Goal: Transaction & Acquisition: Purchase product/service

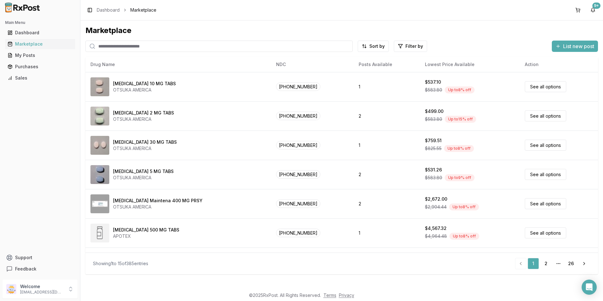
click at [39, 110] on div "Main Menu Dashboard Marketplace My Posts Purchases Sales Support Feedback" at bounding box center [40, 146] width 80 height 262
click at [33, 33] on div "Dashboard" at bounding box center [40, 33] width 65 height 6
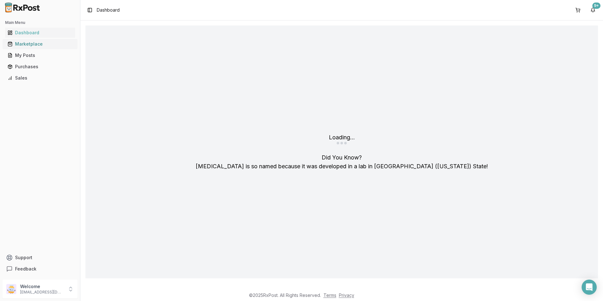
click at [38, 45] on div "Marketplace" at bounding box center [40, 44] width 65 height 6
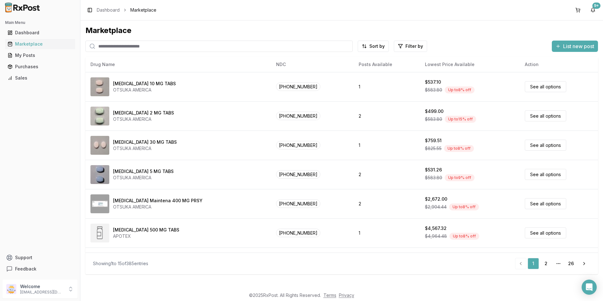
click at [213, 47] on input "search" at bounding box center [218, 46] width 267 height 11
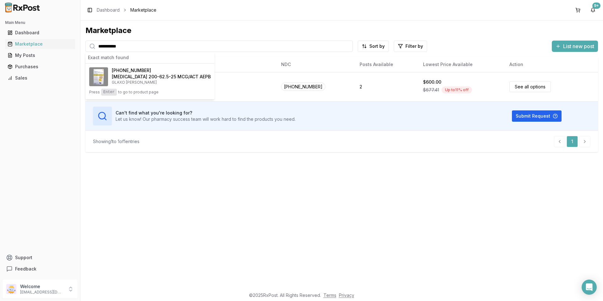
click at [164, 46] on input "**********" at bounding box center [218, 46] width 267 height 11
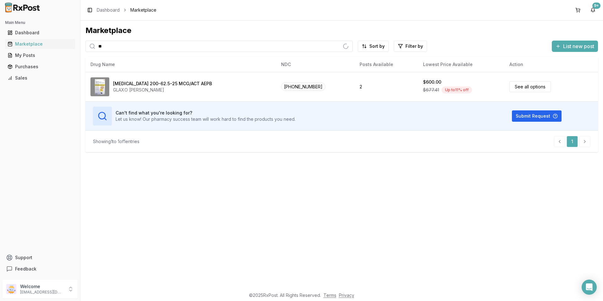
type input "*"
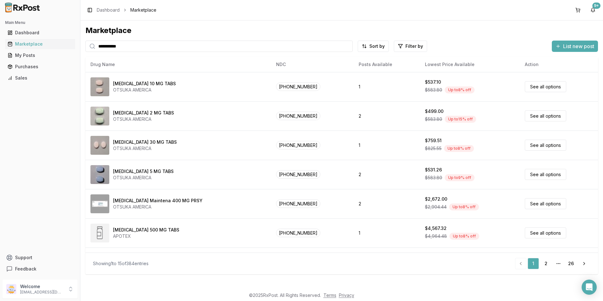
type input "**********"
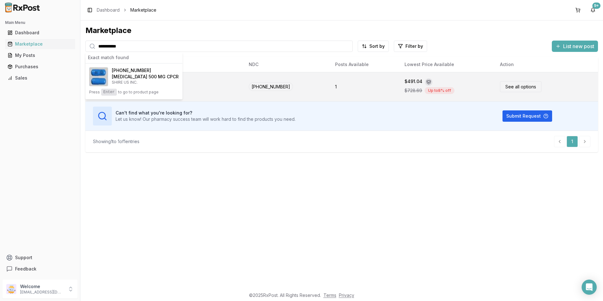
click at [506, 86] on link "See all options" at bounding box center [520, 86] width 41 height 11
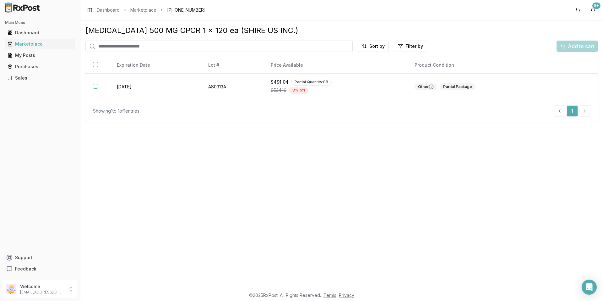
click at [577, 41] on div "Add to cart" at bounding box center [577, 46] width 41 height 11
click at [574, 47] on div "Add to cart" at bounding box center [577, 46] width 41 height 11
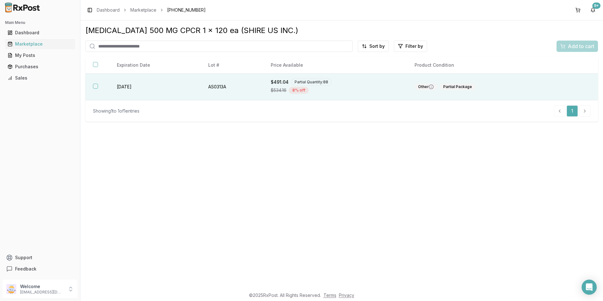
click at [97, 86] on button "button" at bounding box center [95, 86] width 5 height 5
click at [572, 43] on span "Add to cart" at bounding box center [581, 46] width 26 height 8
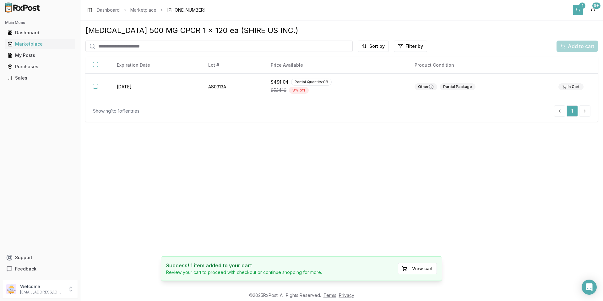
click at [581, 5] on div "1" at bounding box center [583, 6] width 6 height 6
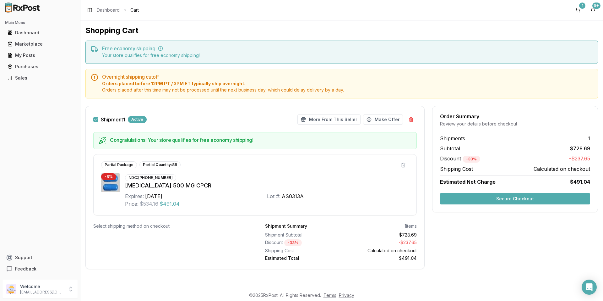
click at [483, 199] on button "Secure Checkout" at bounding box center [515, 198] width 150 height 11
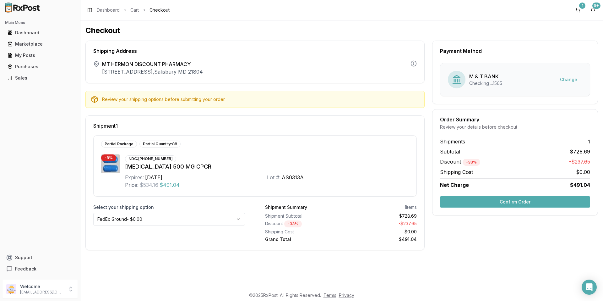
click at [492, 206] on button "Confirm Order" at bounding box center [515, 201] width 150 height 11
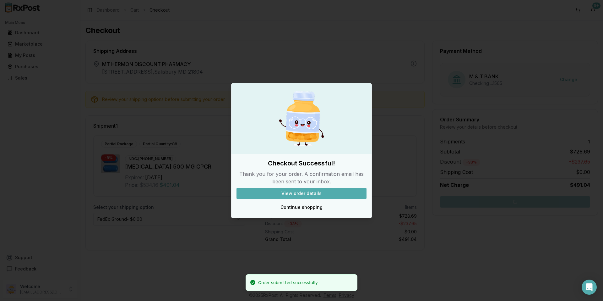
click at [330, 196] on button "View order details" at bounding box center [302, 193] width 130 height 11
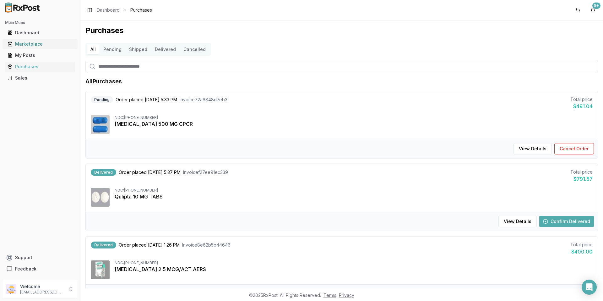
click at [37, 45] on div "Marketplace" at bounding box center [40, 44] width 65 height 6
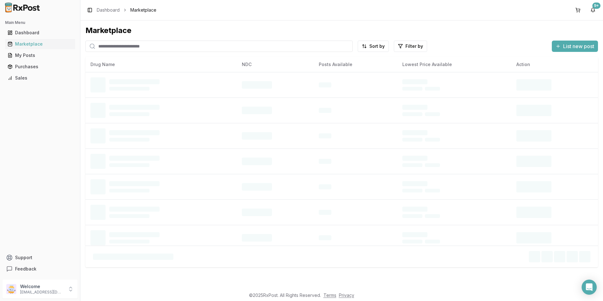
click at [156, 46] on input "search" at bounding box center [218, 46] width 267 height 11
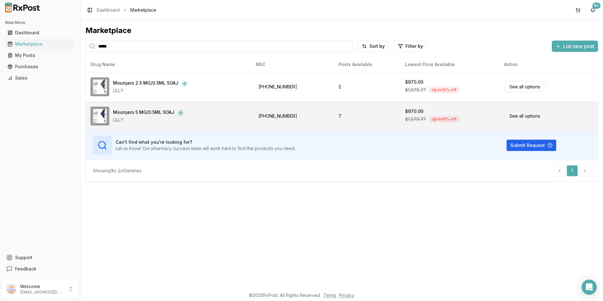
type input "*****"
click at [156, 112] on div "Mounjaro 5 MG/0.5ML SOAJ" at bounding box center [143, 113] width 61 height 8
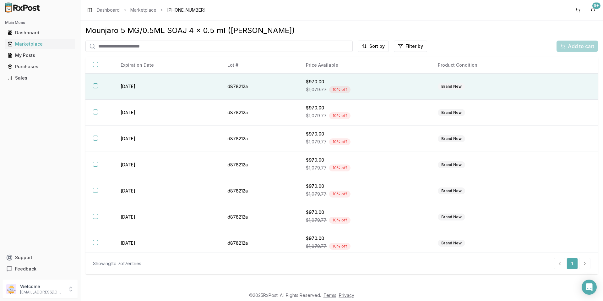
click at [94, 83] on th at bounding box center [99, 87] width 28 height 26
click at [579, 44] on span "Add to cart" at bounding box center [581, 46] width 26 height 8
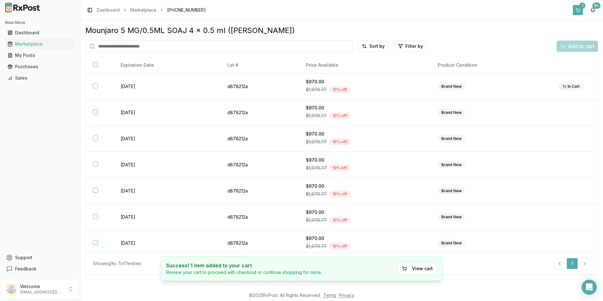
click at [581, 8] on div "1" at bounding box center [583, 6] width 6 height 6
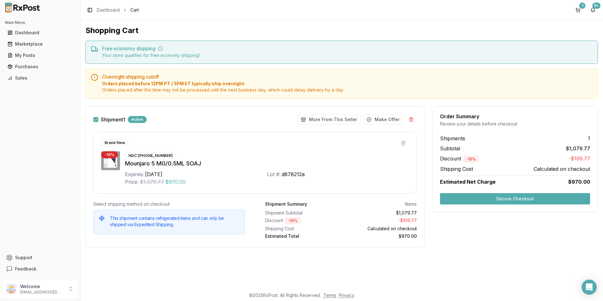
click at [482, 196] on button "Secure Checkout" at bounding box center [515, 198] width 150 height 11
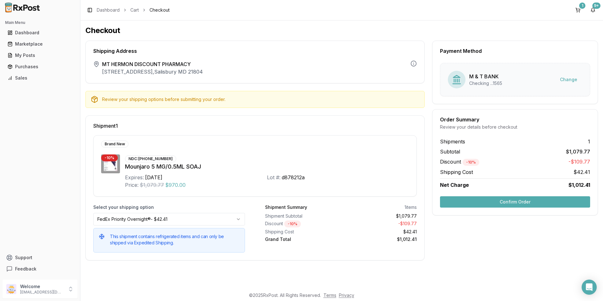
click at [519, 204] on button "Confirm Order" at bounding box center [515, 201] width 150 height 11
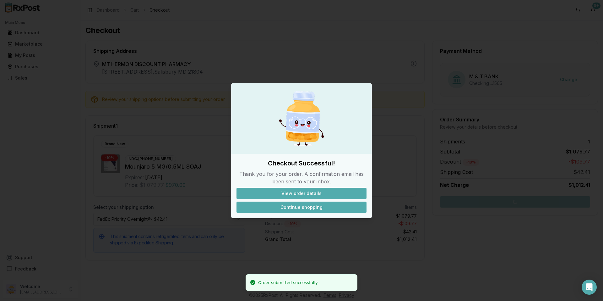
click at [308, 207] on button "Continue shopping" at bounding box center [302, 206] width 130 height 11
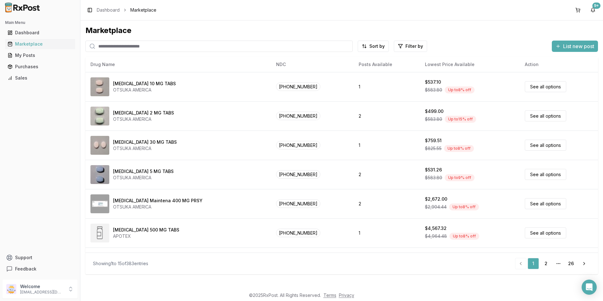
click at [120, 46] on input "search" at bounding box center [218, 46] width 267 height 11
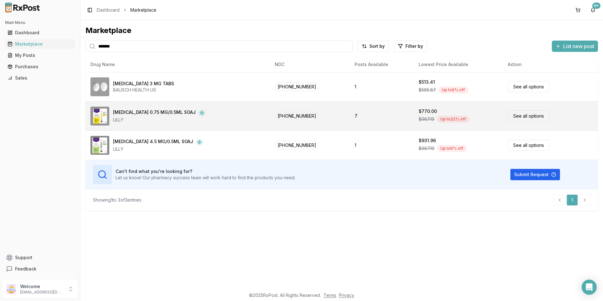
type input "*******"
click at [294, 118] on span "[PHONE_NUMBER]" at bounding box center [297, 116] width 44 height 8
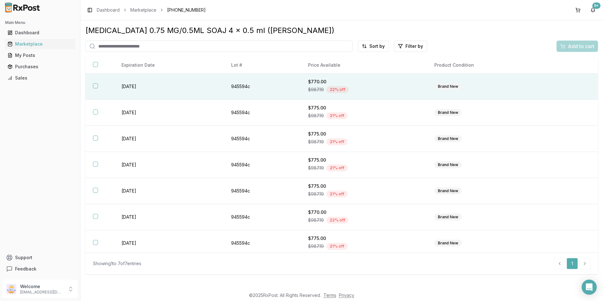
click at [94, 85] on button "button" at bounding box center [95, 85] width 5 height 5
click at [574, 46] on span "Add to cart" at bounding box center [581, 46] width 26 height 8
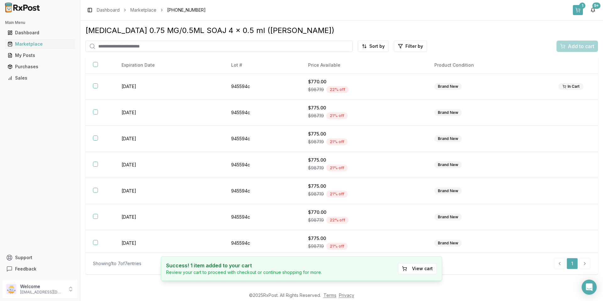
click at [579, 11] on button "1" at bounding box center [578, 10] width 10 height 10
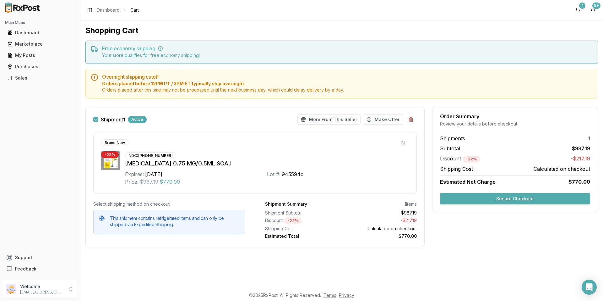
click at [479, 196] on button "Secure Checkout" at bounding box center [515, 198] width 150 height 11
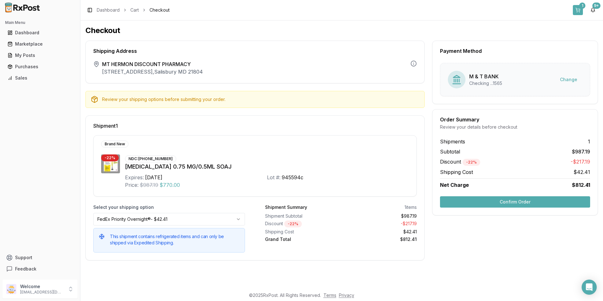
click at [579, 8] on button "1" at bounding box center [578, 10] width 10 height 10
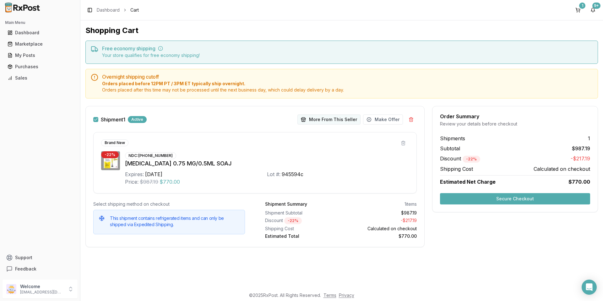
click at [319, 117] on button "More From This Seller" at bounding box center [329, 119] width 63 height 10
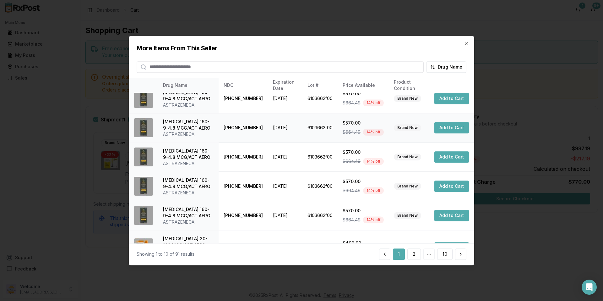
scroll to position [148, 0]
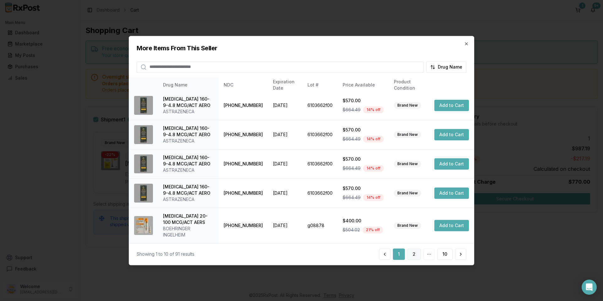
click at [413, 256] on button "2" at bounding box center [415, 253] width 14 height 11
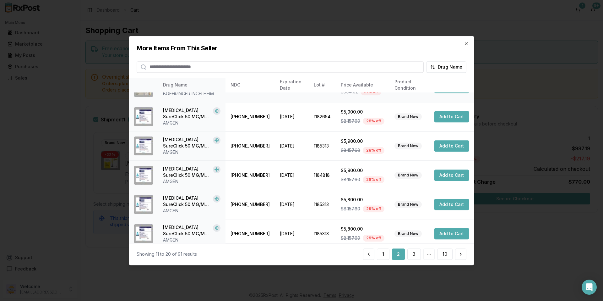
scroll to position [142, 0]
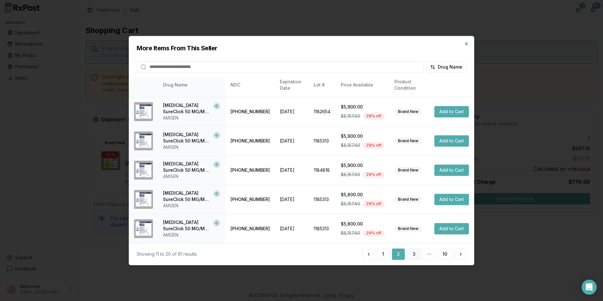
click at [416, 256] on button "3" at bounding box center [415, 253] width 14 height 11
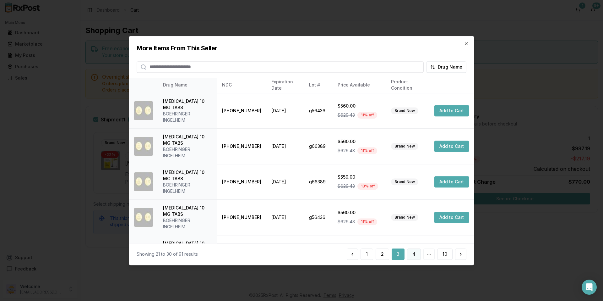
click at [408, 257] on button "4" at bounding box center [414, 253] width 14 height 11
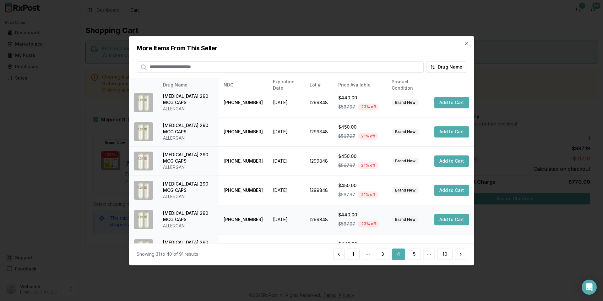
scroll to position [148, 0]
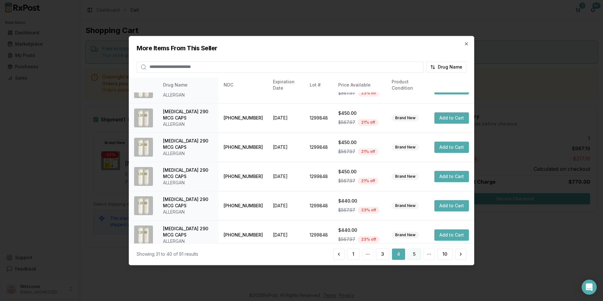
click at [416, 253] on button "5" at bounding box center [414, 253] width 13 height 11
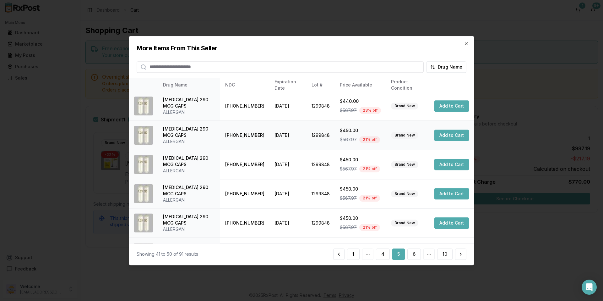
scroll to position [0, 0]
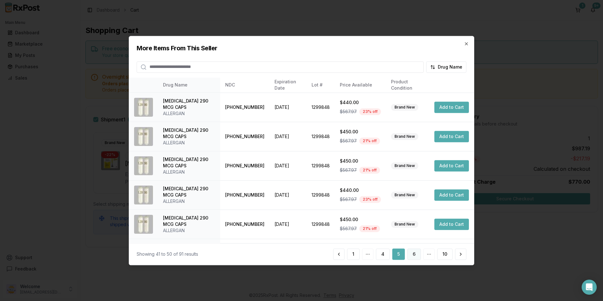
click at [414, 252] on button "6" at bounding box center [415, 253] width 14 height 11
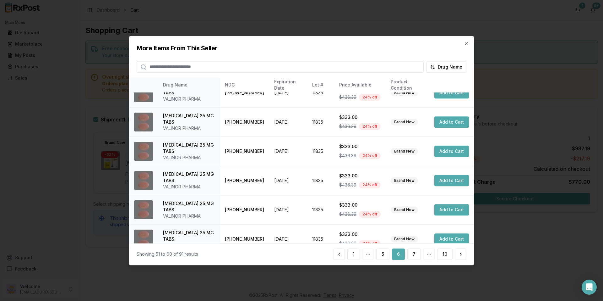
scroll to position [142, 0]
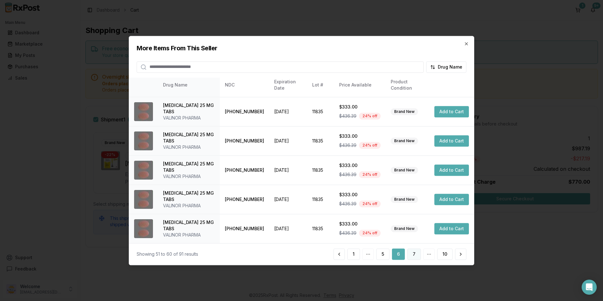
click at [414, 253] on button "7" at bounding box center [415, 253] width 14 height 11
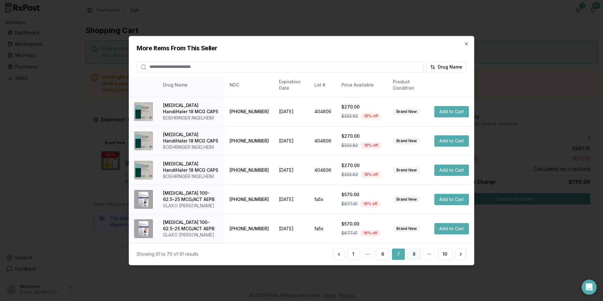
click at [412, 251] on button "8" at bounding box center [415, 253] width 14 height 11
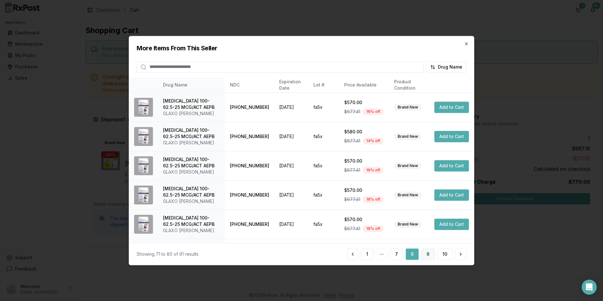
click at [432, 254] on button "9" at bounding box center [428, 253] width 14 height 11
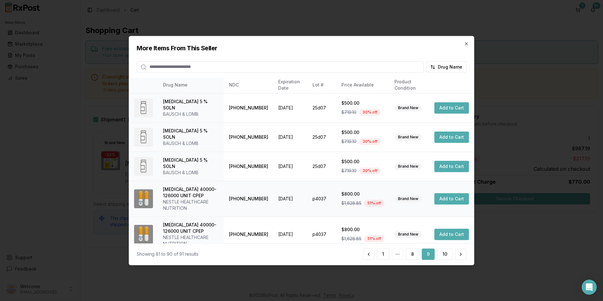
scroll to position [154, 0]
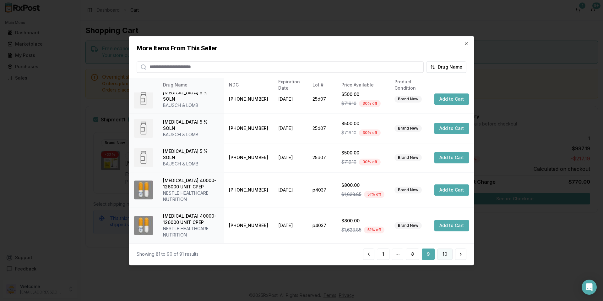
click at [443, 253] on button "10" at bounding box center [445, 253] width 15 height 11
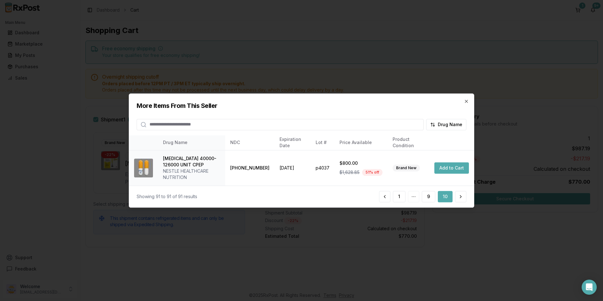
click at [238, 126] on input "search" at bounding box center [280, 124] width 287 height 11
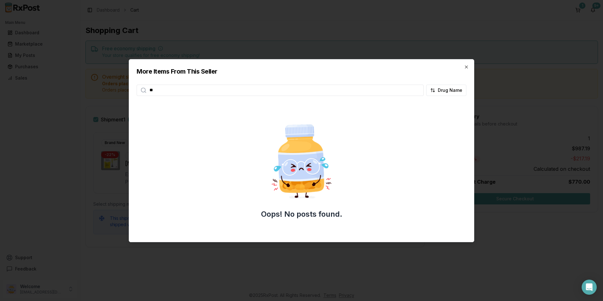
type input "*"
type input "*******"
click at [465, 66] on icon "button" at bounding box center [466, 67] width 3 height 3
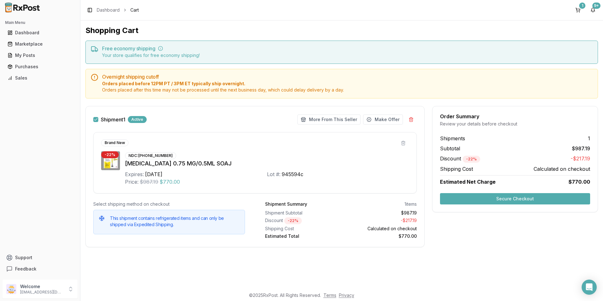
click at [512, 199] on button "Secure Checkout" at bounding box center [515, 198] width 150 height 11
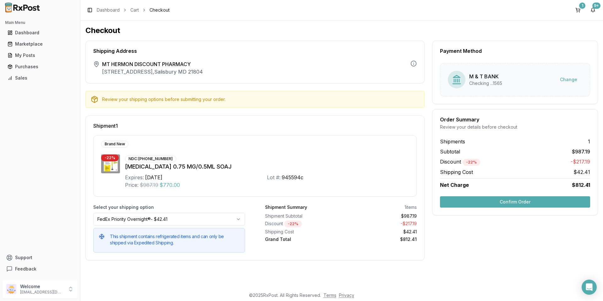
click at [534, 202] on button "Confirm Order" at bounding box center [515, 201] width 150 height 11
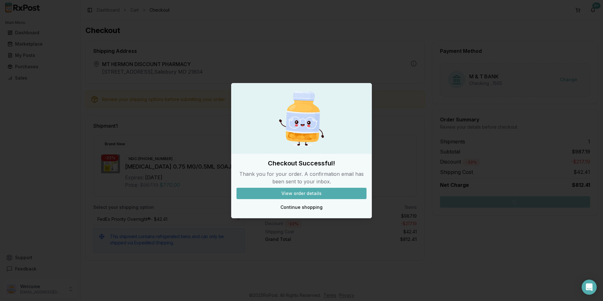
click at [295, 192] on button "View order details" at bounding box center [302, 193] width 130 height 11
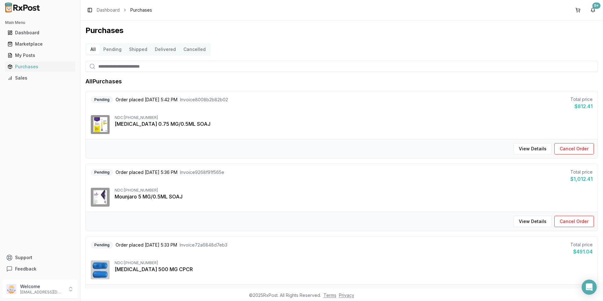
click at [112, 65] on input "search" at bounding box center [341, 66] width 513 height 11
type input "*****"
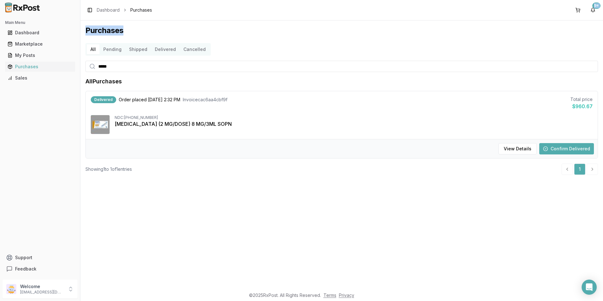
click at [218, 21] on div "Toggle Sidebar Dashboard Purchases 9+ Purchases All Pending Shipped Delivered C…" at bounding box center [341, 150] width 523 height 301
drag, startPoint x: 218, startPoint y: 21, endPoint x: 180, endPoint y: 30, distance: 39.6
click at [180, 30] on h1 "Purchases" at bounding box center [341, 30] width 513 height 10
click at [45, 30] on div "Dashboard" at bounding box center [40, 33] width 65 height 6
